Goal: Transaction & Acquisition: Purchase product/service

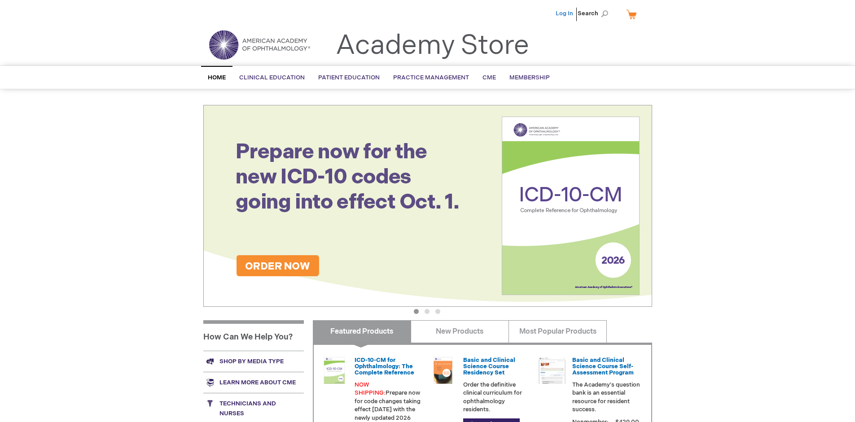
click at [565, 13] on link "Log In" at bounding box center [563, 13] width 17 height 7
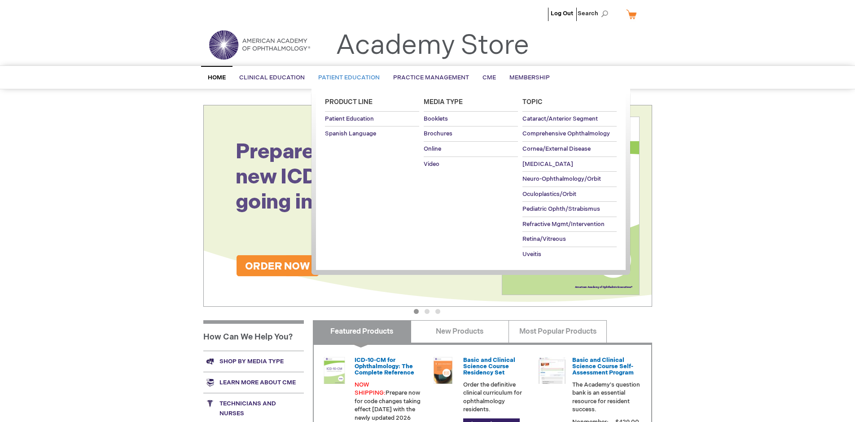
click at [346, 78] on span "Patient Education" at bounding box center [348, 77] width 61 height 7
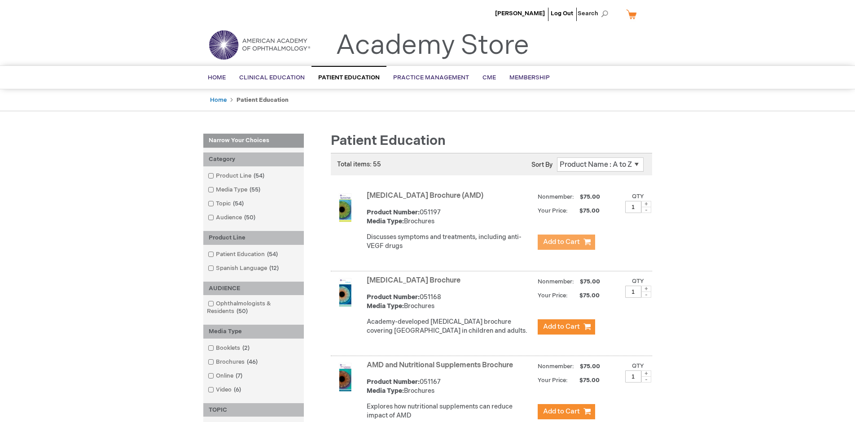
click at [566, 242] on span "Add to Cart" at bounding box center [561, 242] width 37 height 9
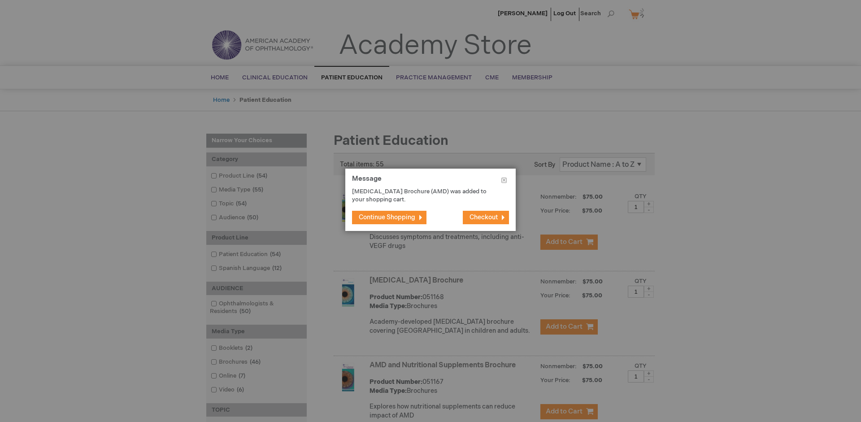
click at [387, 217] on span "Continue Shopping" at bounding box center [387, 218] width 57 height 8
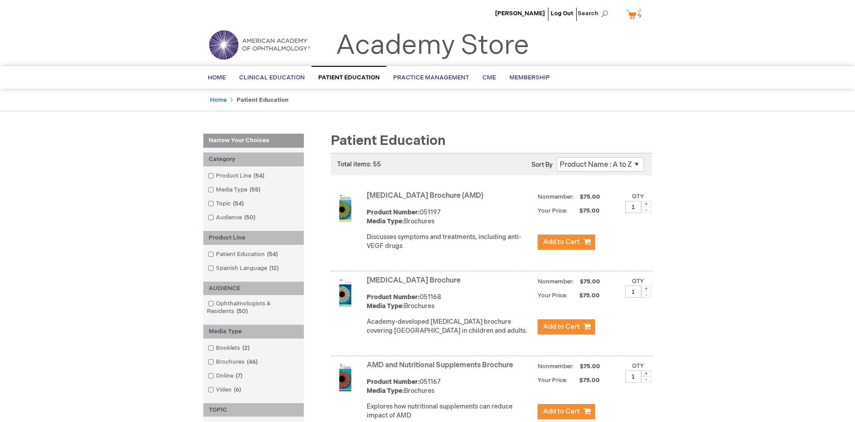
click at [442, 370] on link "AMD and Nutritional Supplements Brochure" at bounding box center [440, 365] width 146 height 9
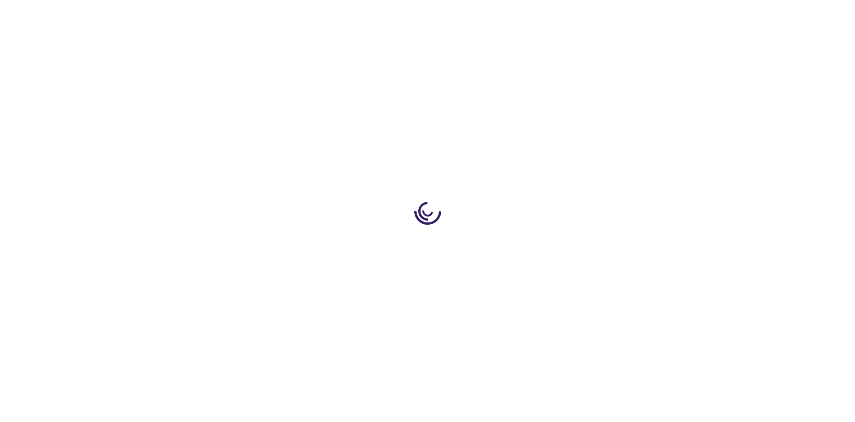
type input "1"
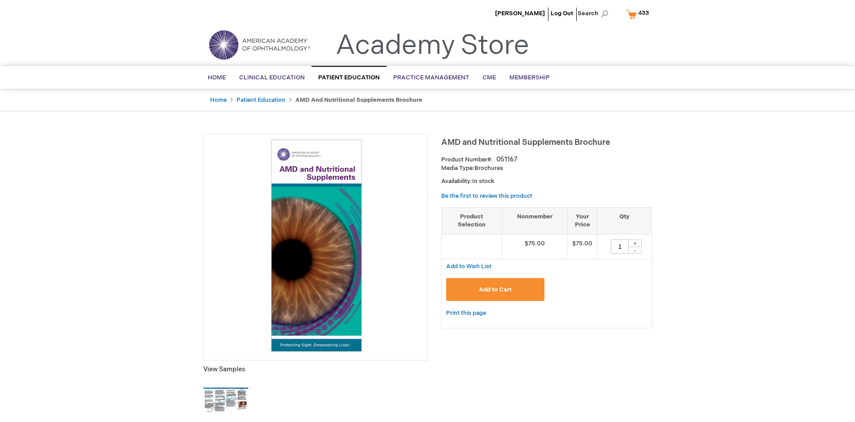
click at [495, 289] on span "Add to Cart" at bounding box center [495, 289] width 33 height 7
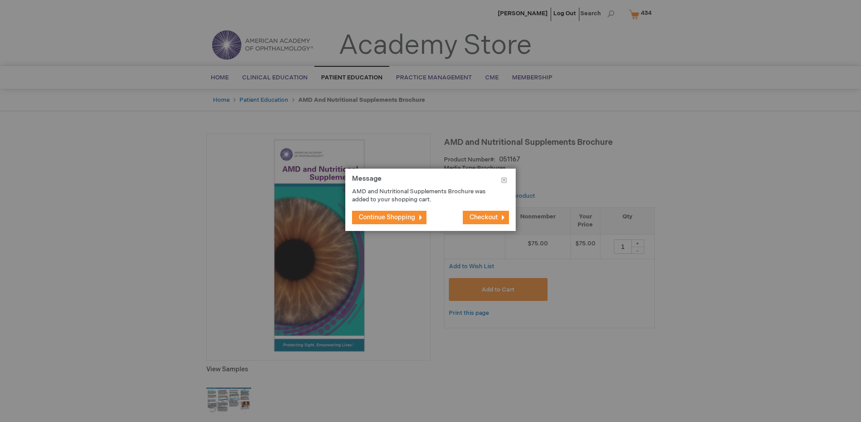
click at [387, 217] on span "Continue Shopping" at bounding box center [387, 218] width 57 height 8
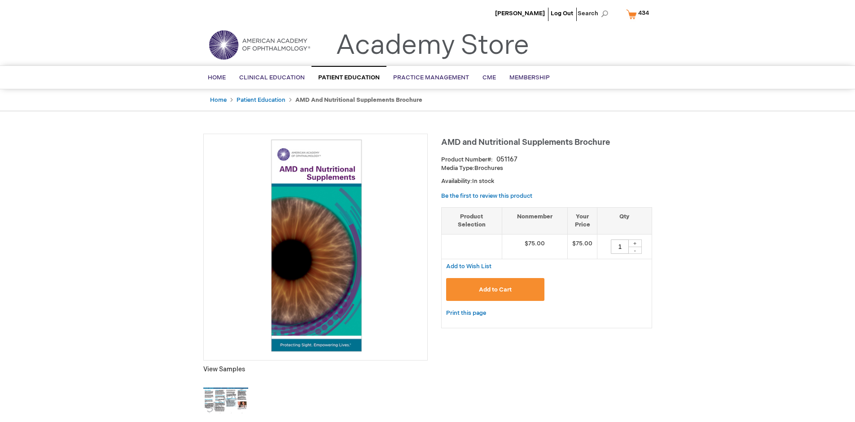
click at [639, 14] on span "434" at bounding box center [643, 12] width 11 height 7
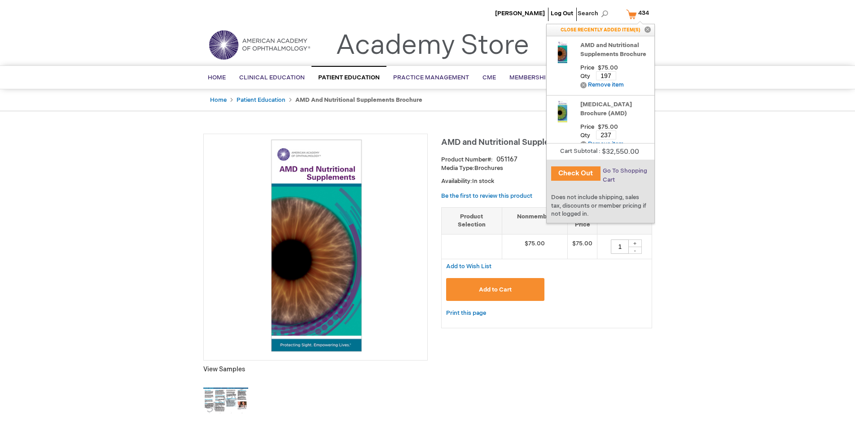
click at [624, 171] on span "Go To Shopping Cart" at bounding box center [625, 175] width 44 height 16
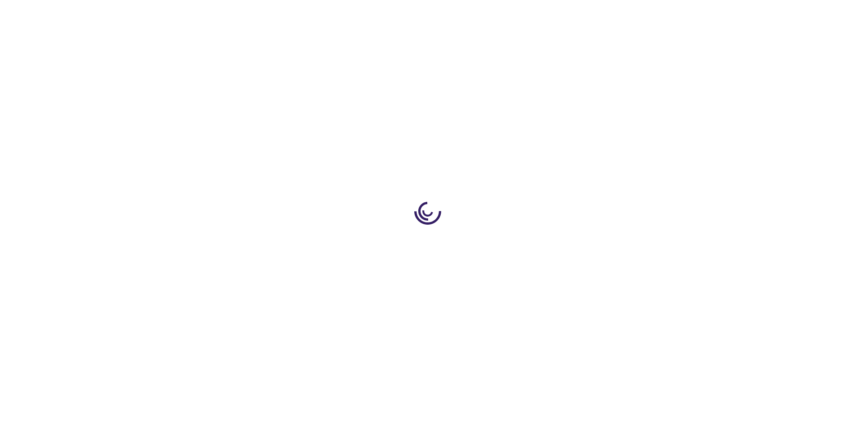
select select "US"
select select "41"
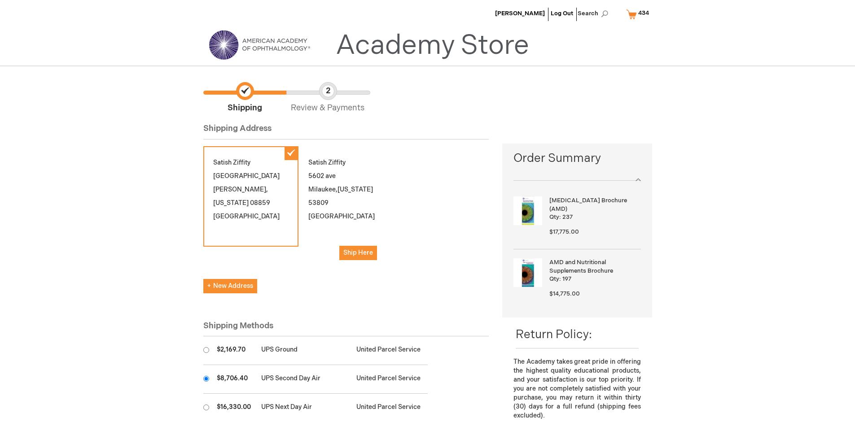
click at [206, 379] on input "radio" at bounding box center [206, 379] width 6 height 6
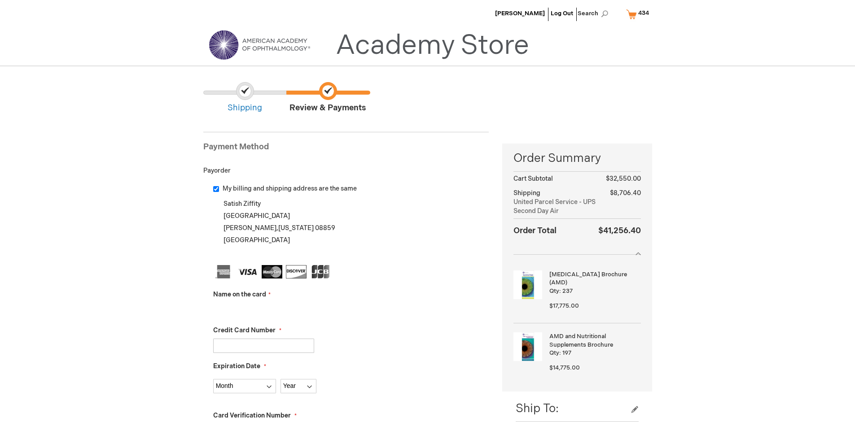
click at [263, 310] on input "Name on the card" at bounding box center [263, 310] width 101 height 14
